Goal: Information Seeking & Learning: Learn about a topic

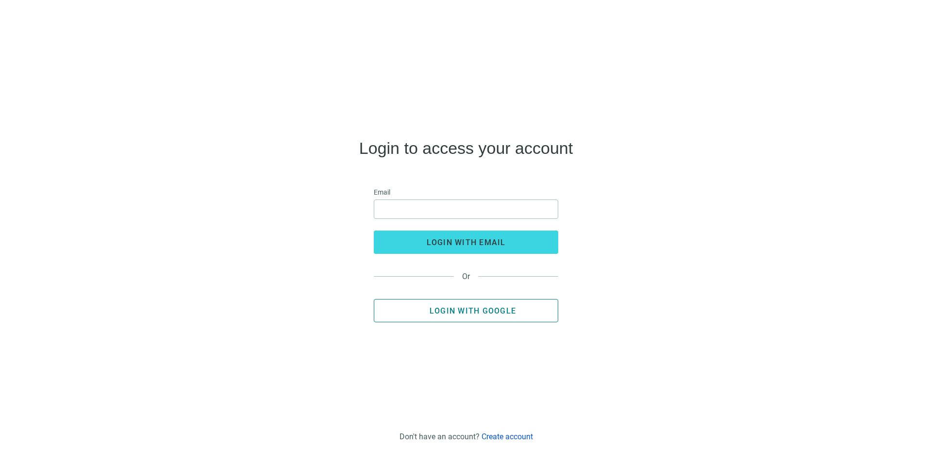
click at [512, 317] on button "Login with Google" at bounding box center [466, 310] width 184 height 23
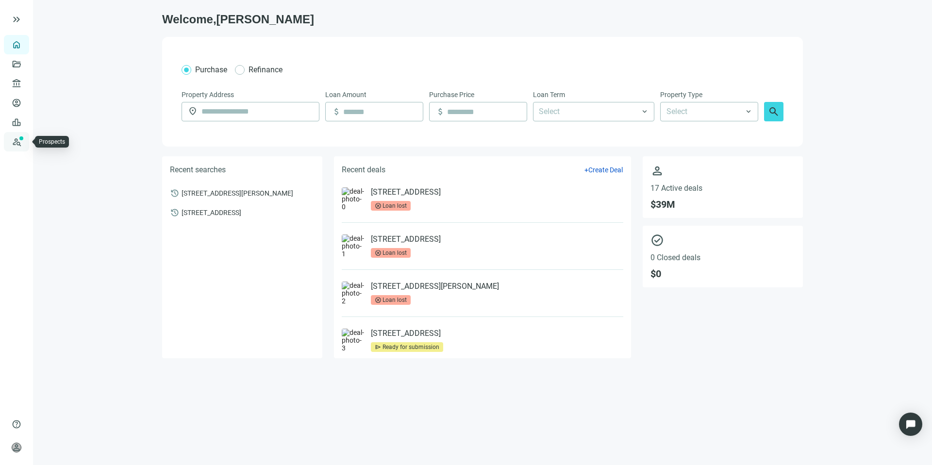
click at [24, 140] on link "Prospects New" at bounding box center [39, 141] width 31 height 19
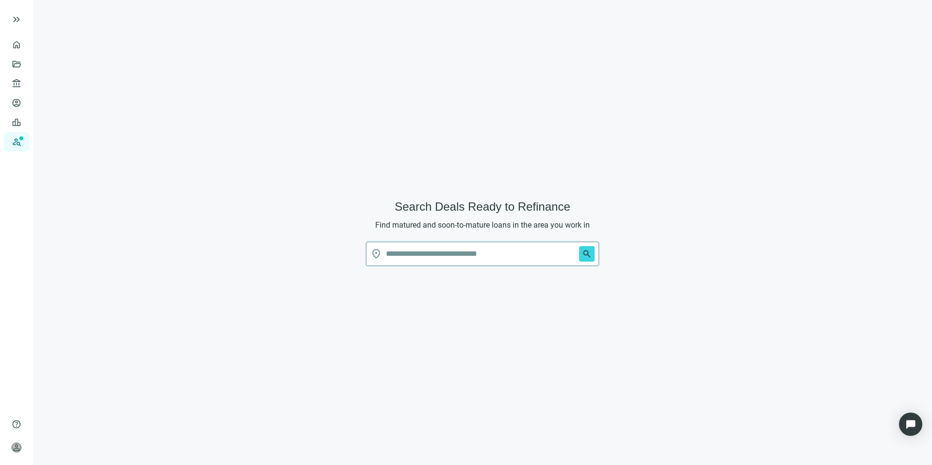
click at [429, 262] on input "text" at bounding box center [480, 253] width 189 height 23
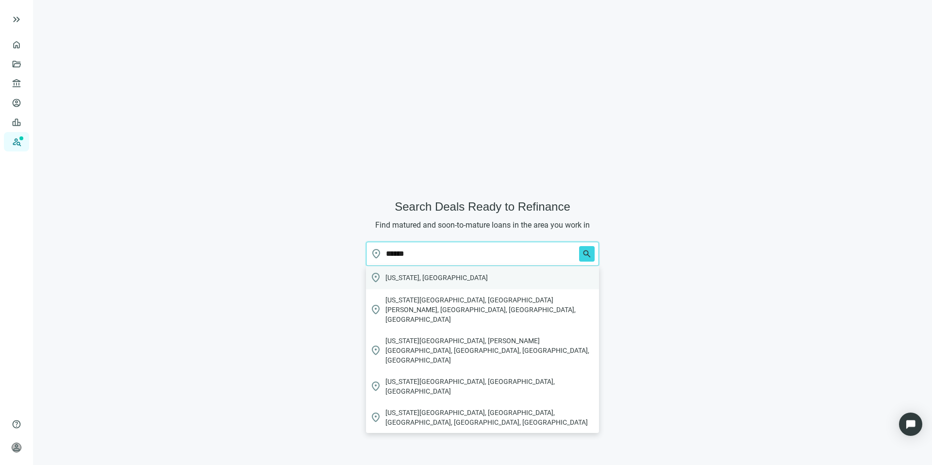
click at [417, 281] on span "[US_STATE], [GEOGRAPHIC_DATA]" at bounding box center [436, 278] width 102 height 10
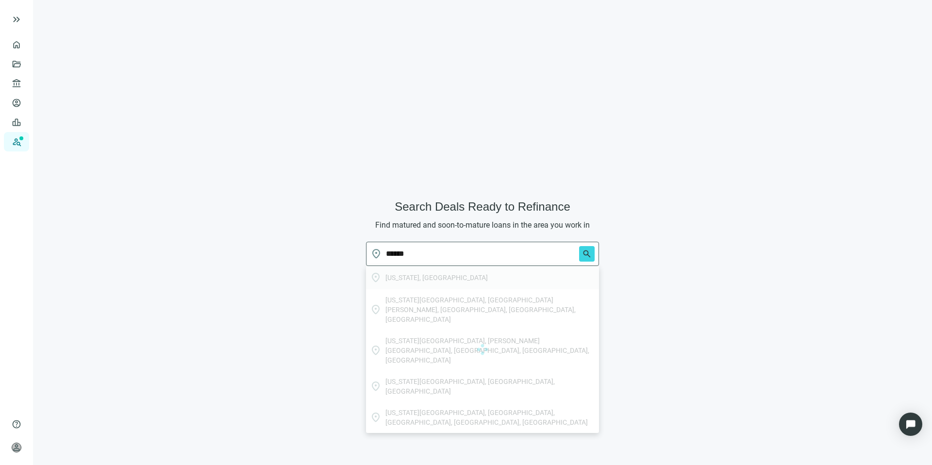
type input "**********"
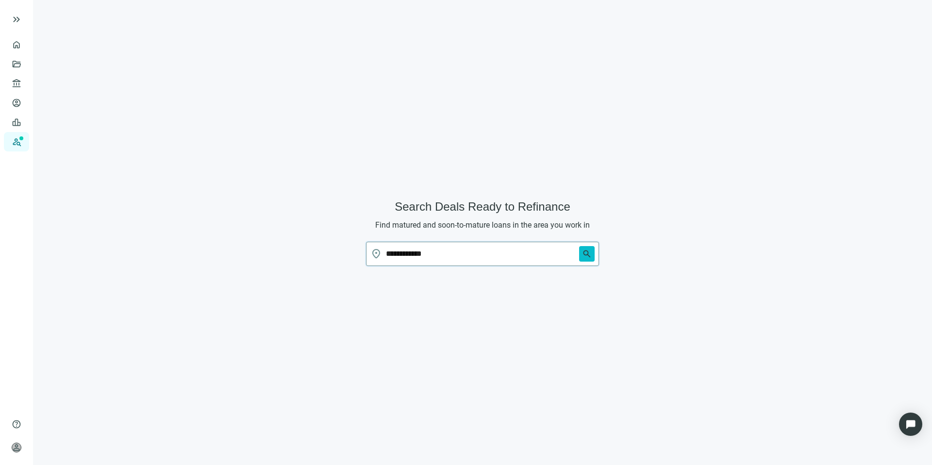
click at [588, 254] on span "search" at bounding box center [587, 254] width 10 height 10
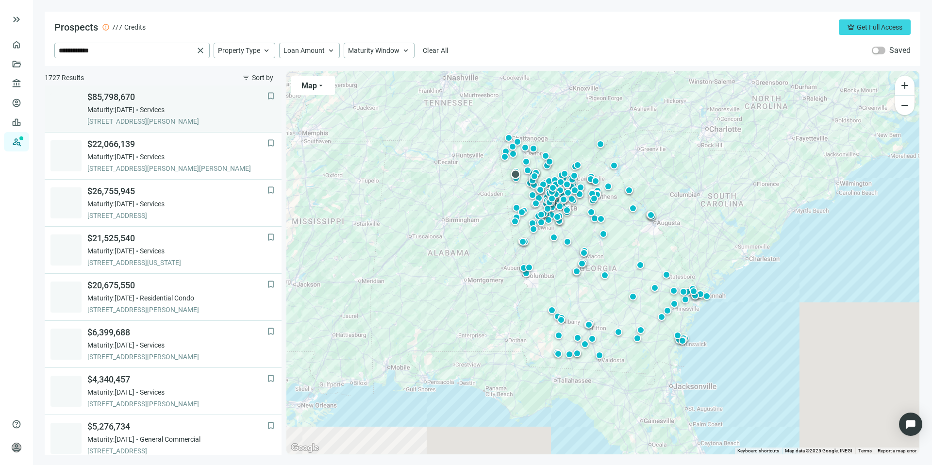
click at [134, 113] on span "Maturity: [DATE]" at bounding box center [110, 110] width 47 height 10
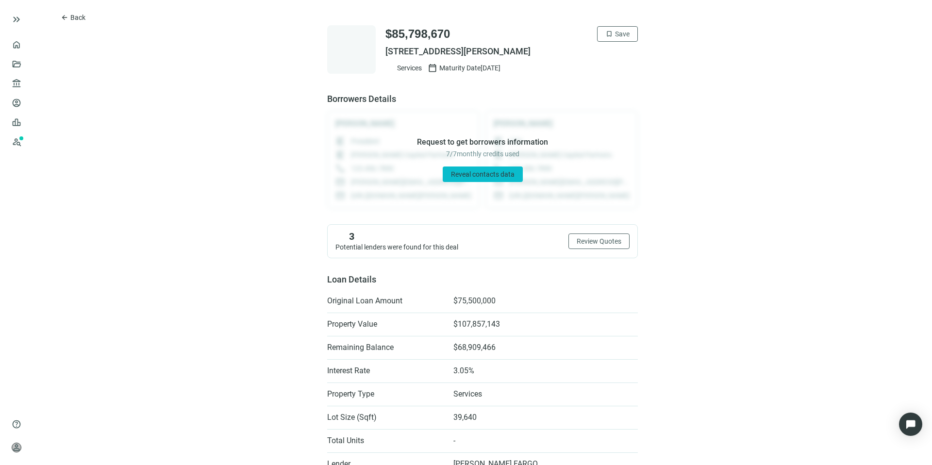
click at [498, 175] on span "Reveal contacts data" at bounding box center [483, 174] width 64 height 8
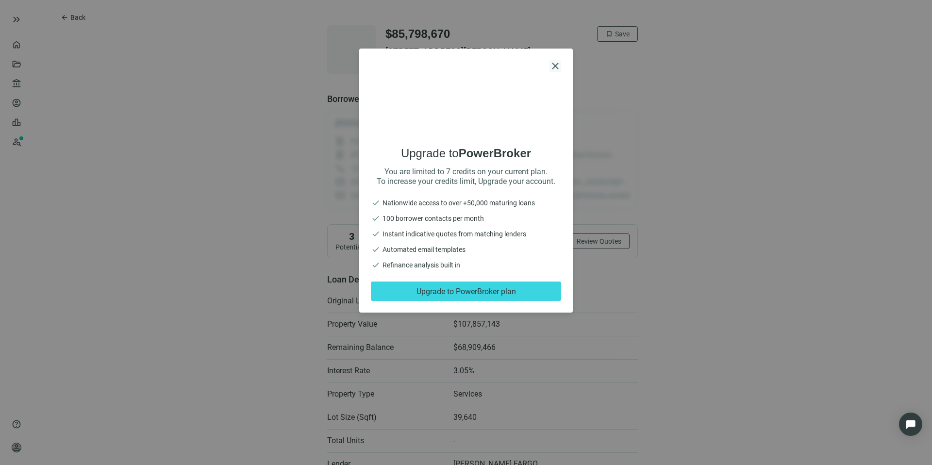
click at [553, 69] on span "close" at bounding box center [555, 66] width 12 height 12
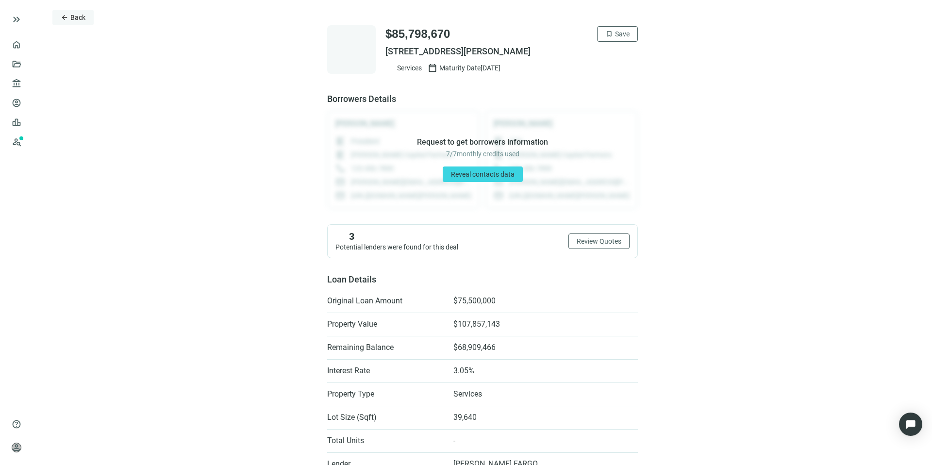
click at [70, 17] on span "Back" at bounding box center [77, 18] width 15 height 8
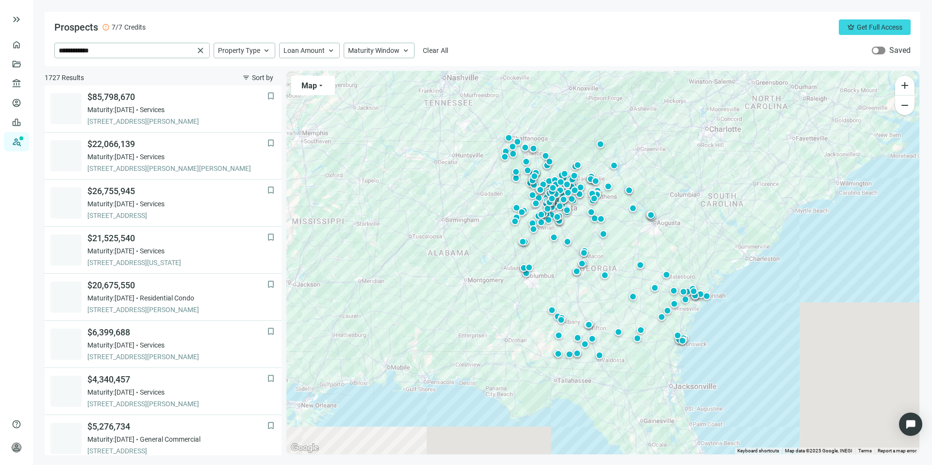
click at [879, 51] on button "button" at bounding box center [879, 51] width 14 height 8
